Goal: Ask a question

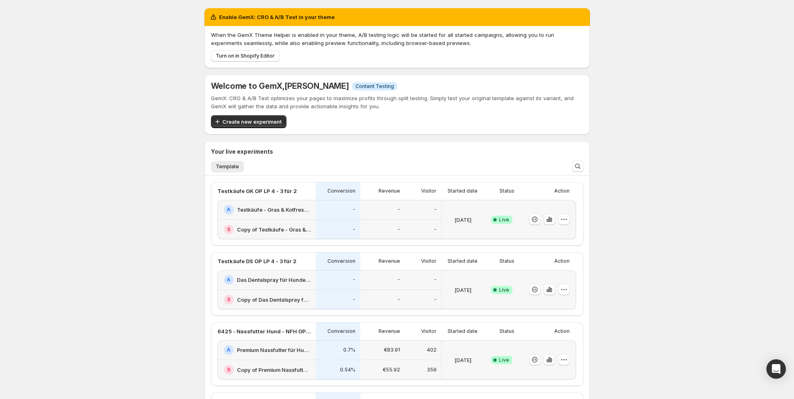
scroll to position [0, 0]
click at [778, 365] on icon "Open Intercom Messenger" at bounding box center [775, 369] width 9 height 11
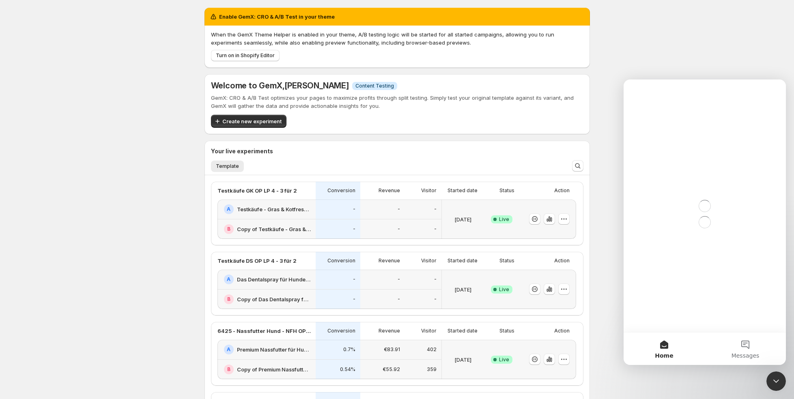
scroll to position [0, 0]
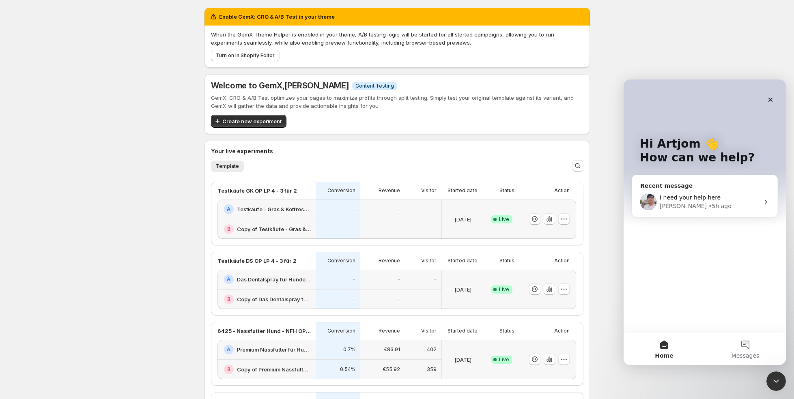
click at [700, 195] on span "I need your help here" at bounding box center [689, 197] width 61 height 6
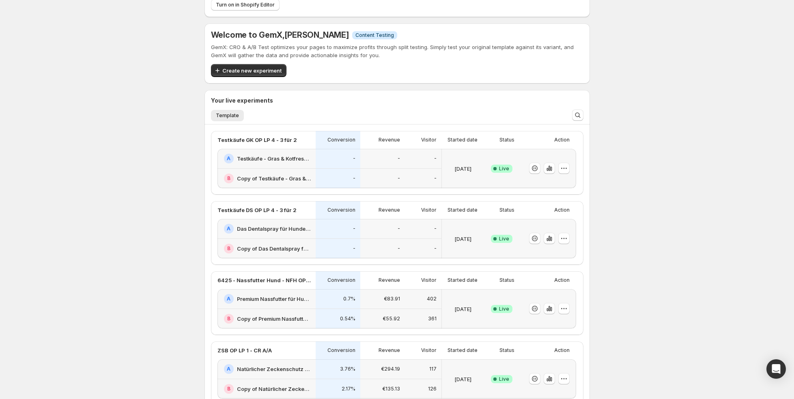
scroll to position [75, 0]
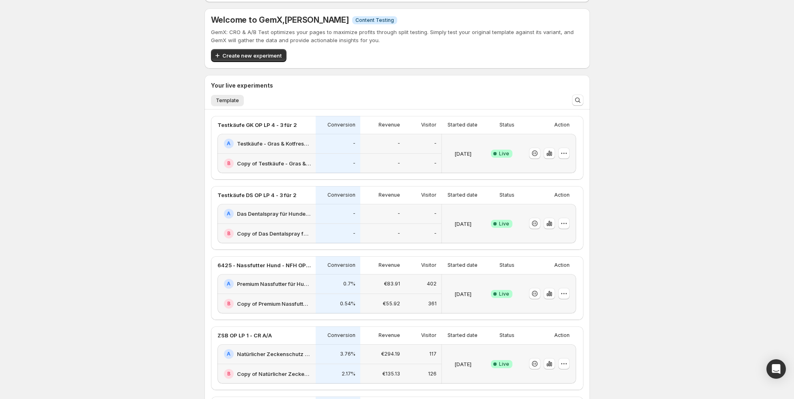
scroll to position [67, 0]
click at [775, 367] on icon "Open Intercom Messenger" at bounding box center [775, 369] width 9 height 11
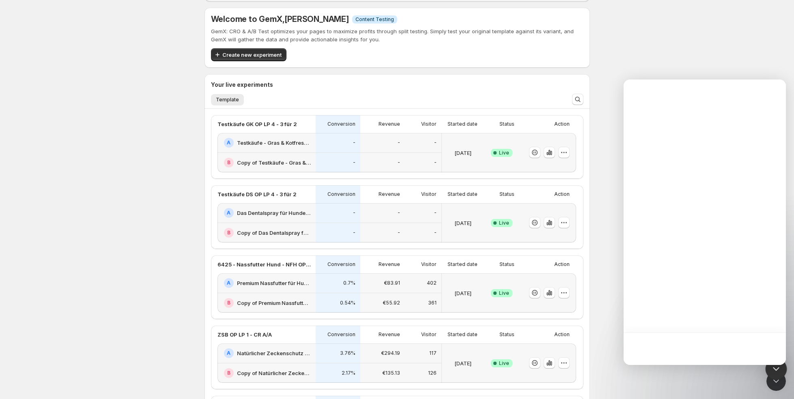
scroll to position [0, 0]
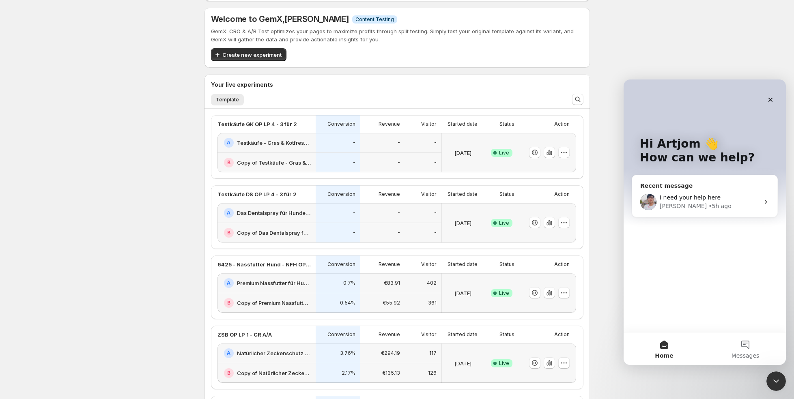
click at [693, 200] on span "I need your help here" at bounding box center [689, 197] width 61 height 6
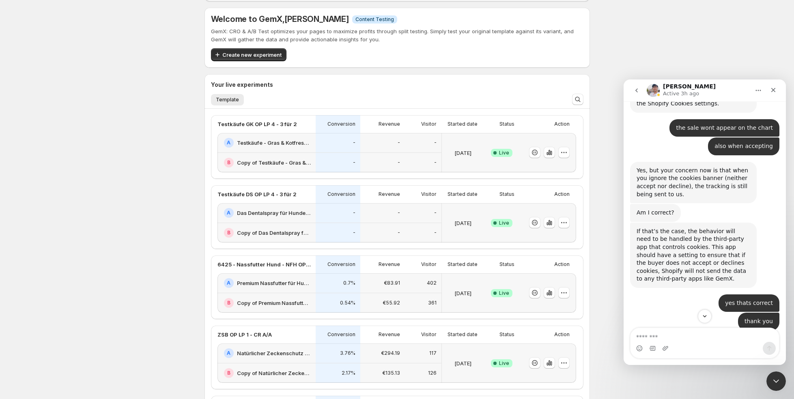
scroll to position [6975, 0]
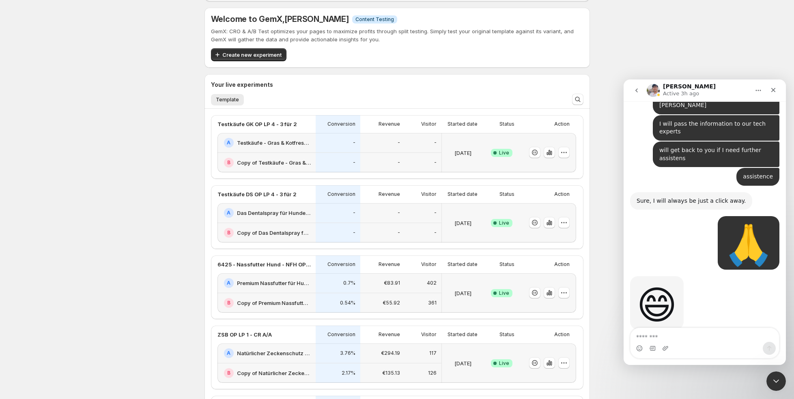
click at [691, 338] on textarea "Message…" at bounding box center [704, 335] width 148 height 14
type textarea "*"
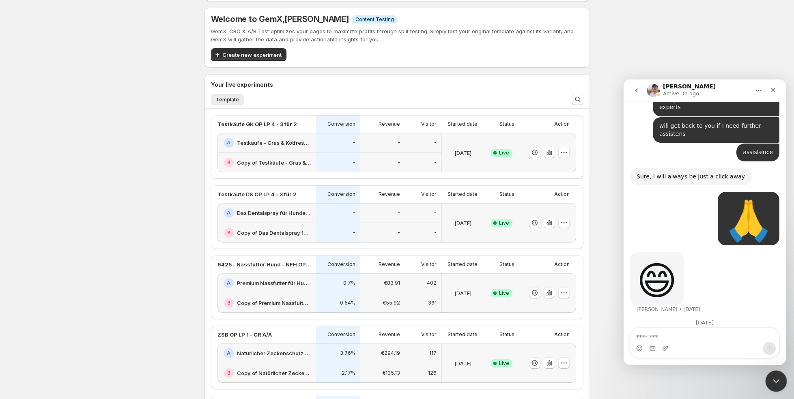
click at [780, 384] on div "Close Intercom Messenger" at bounding box center [774, 379] width 19 height 19
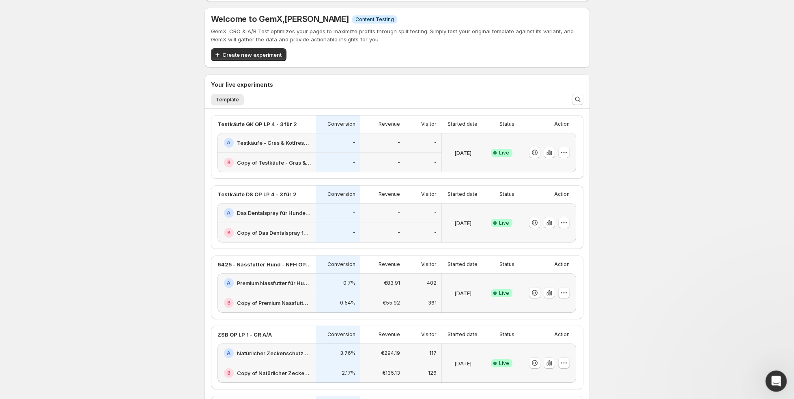
scroll to position [5531, 0]
